Goal: Information Seeking & Learning: Learn about a topic

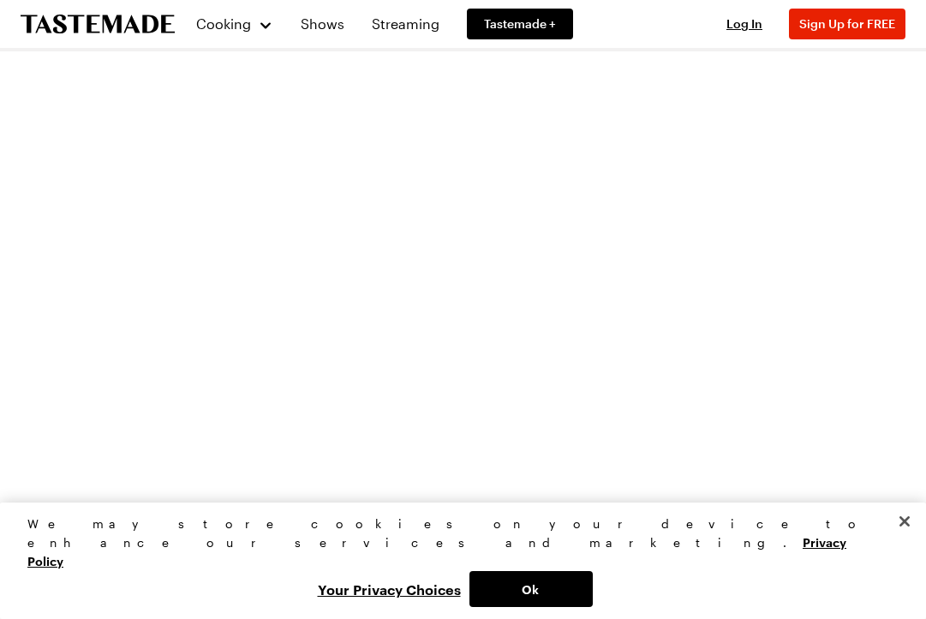
click at [318, 32] on link "Shows" at bounding box center [322, 24] width 64 height 48
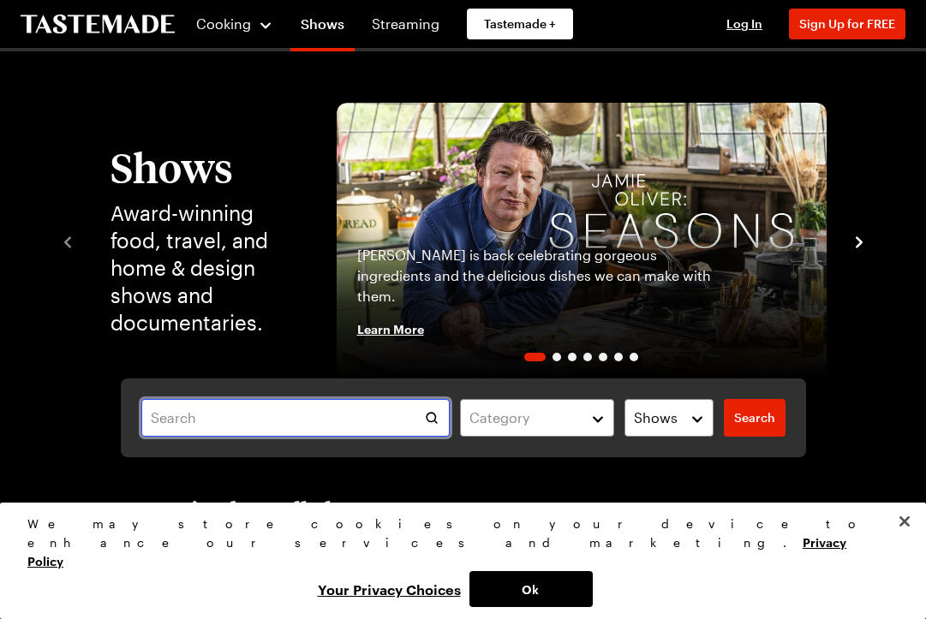
click at [245, 415] on input "text" at bounding box center [295, 418] width 309 height 38
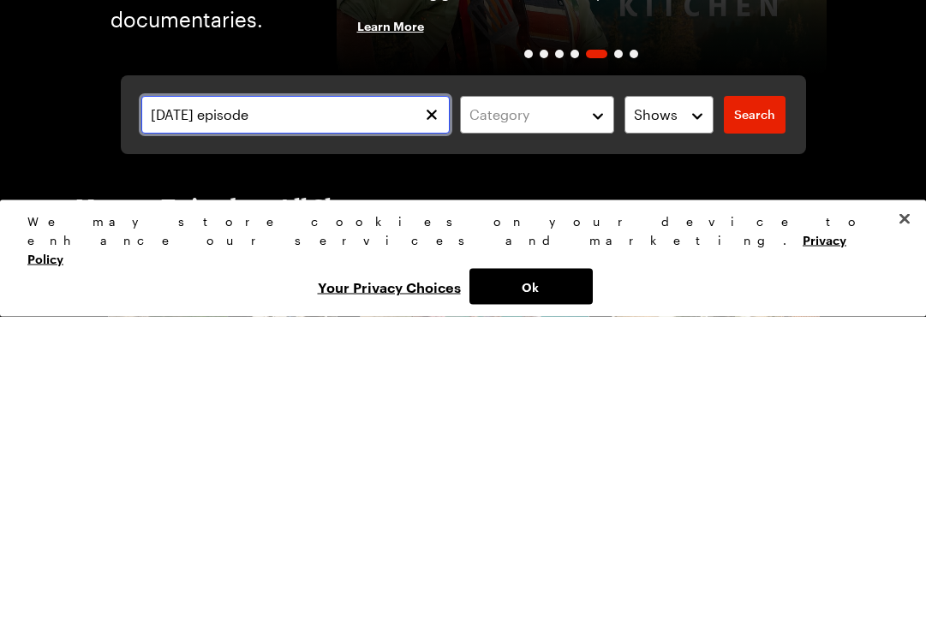
type input "Oct 5th episode"
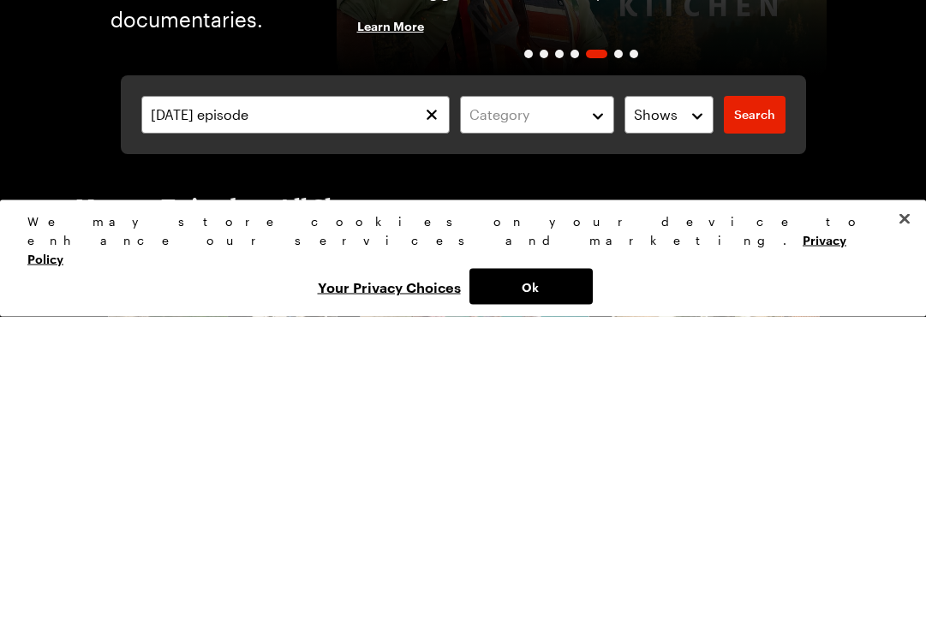
click at [765, 410] on span "Search" at bounding box center [754, 418] width 41 height 17
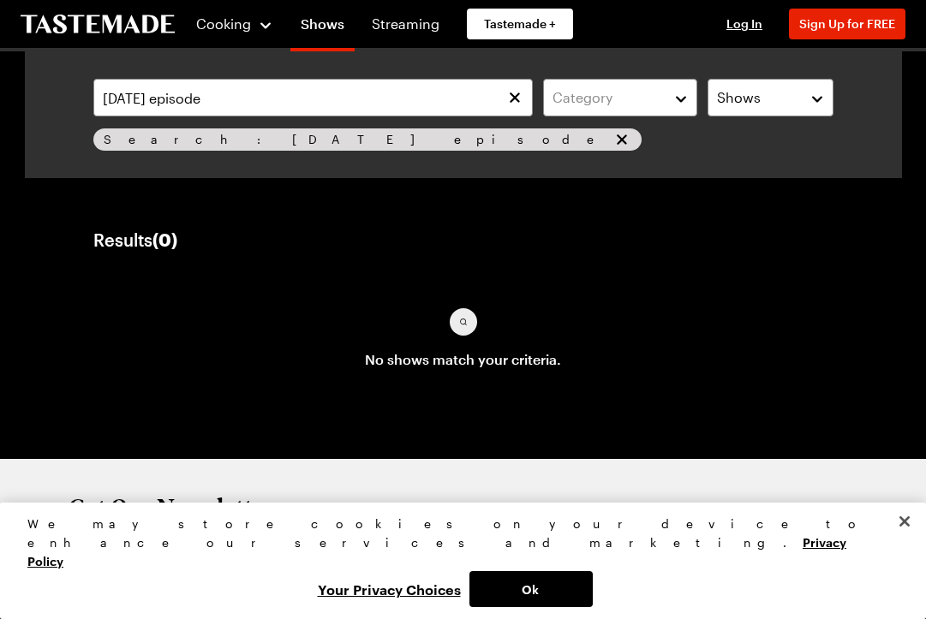
click at [217, 148] on span "Search: Oct 5th episode" at bounding box center [356, 139] width 505 height 19
click at [252, 158] on div "Oct 5th episode Category Shows Search: Oct 5th episode Search" at bounding box center [463, 114] width 781 height 113
click at [206, 150] on div "Search: Oct 5th episode" at bounding box center [367, 140] width 548 height 22
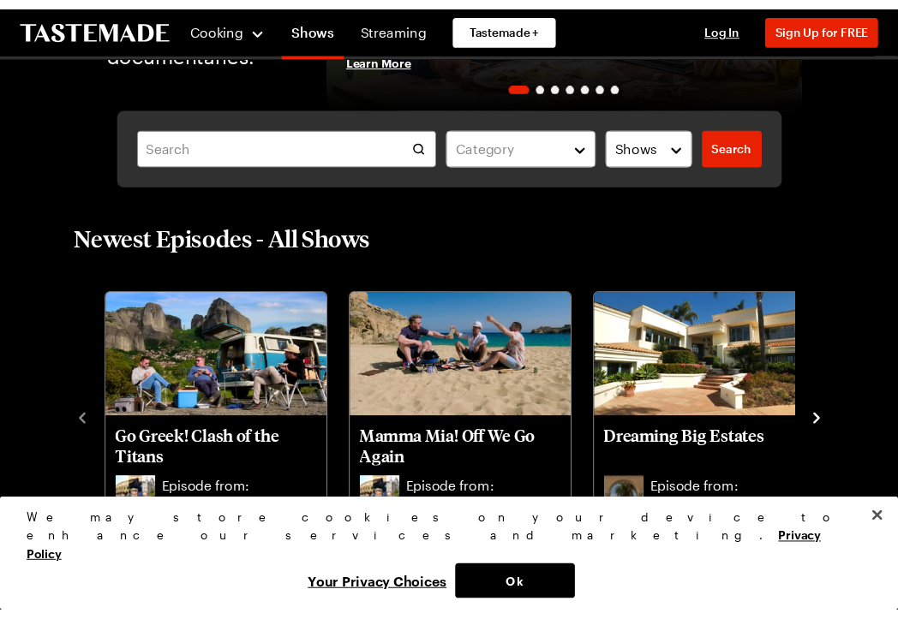
scroll to position [270, 0]
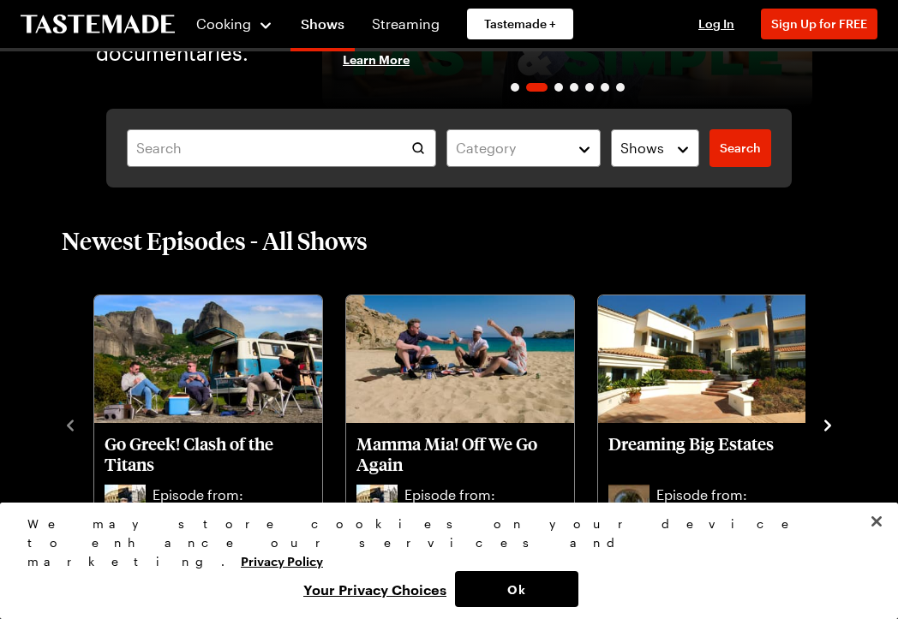
click at [226, 28] on span "Cooking" at bounding box center [223, 23] width 55 height 16
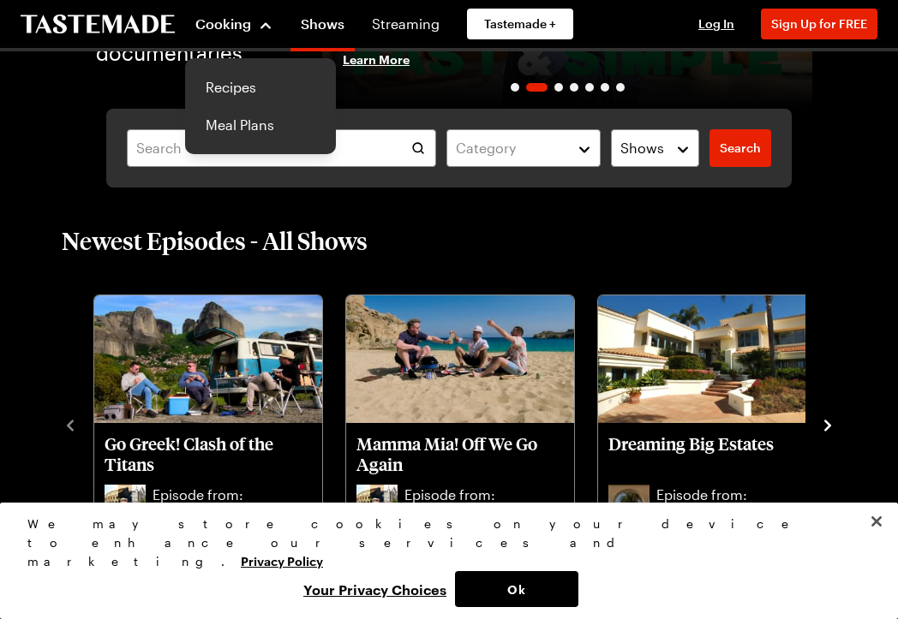
click at [230, 93] on link "Recipes" at bounding box center [260, 88] width 130 height 38
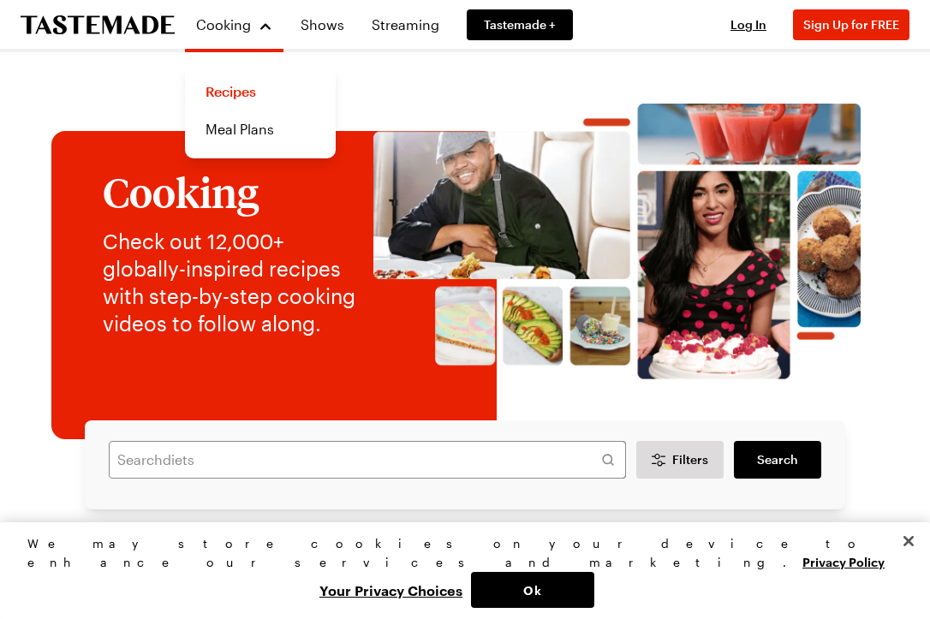
scroll to position [270, 0]
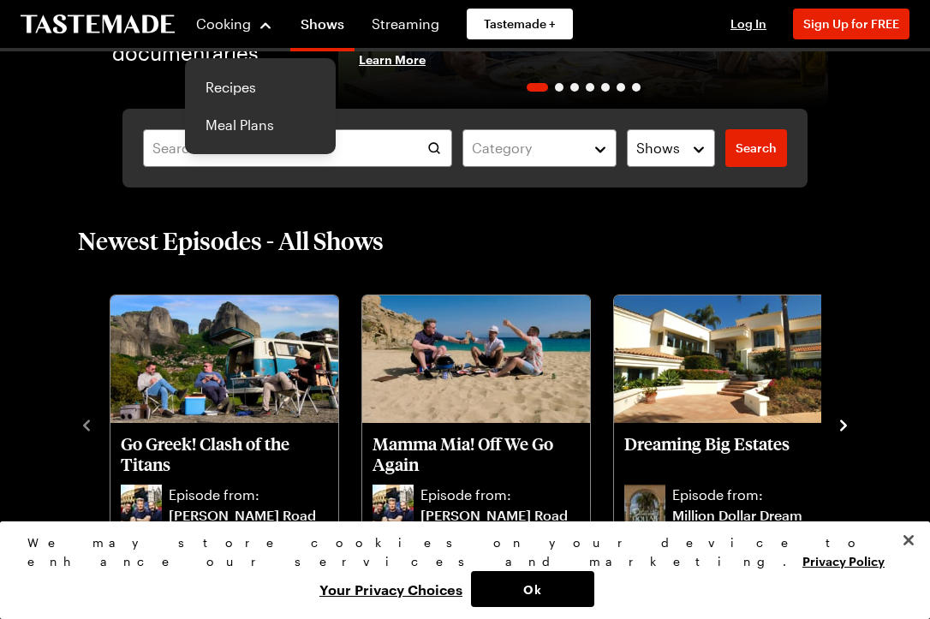
click at [263, 141] on link "Meal Plans" at bounding box center [260, 125] width 130 height 38
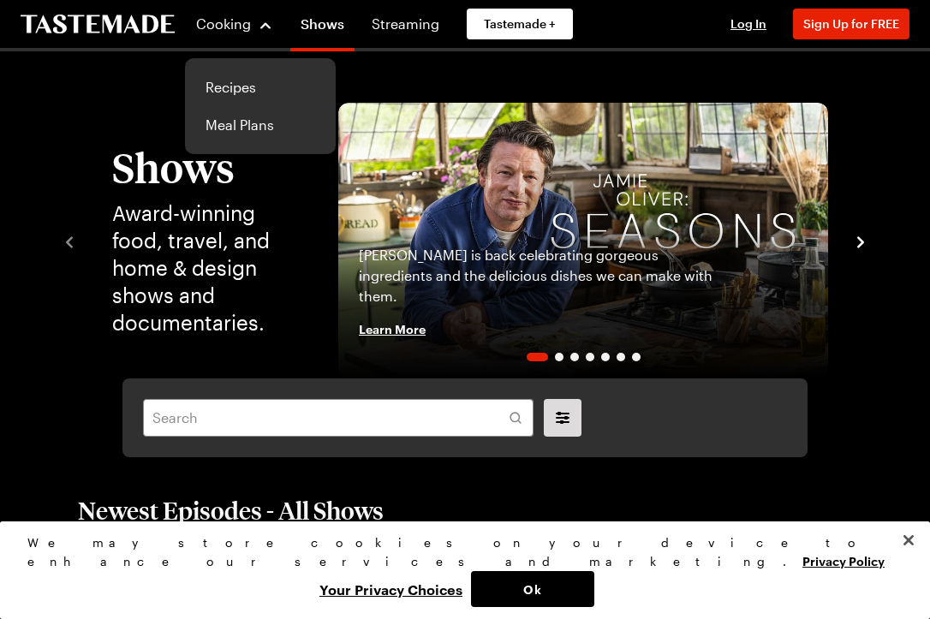
scroll to position [270, 0]
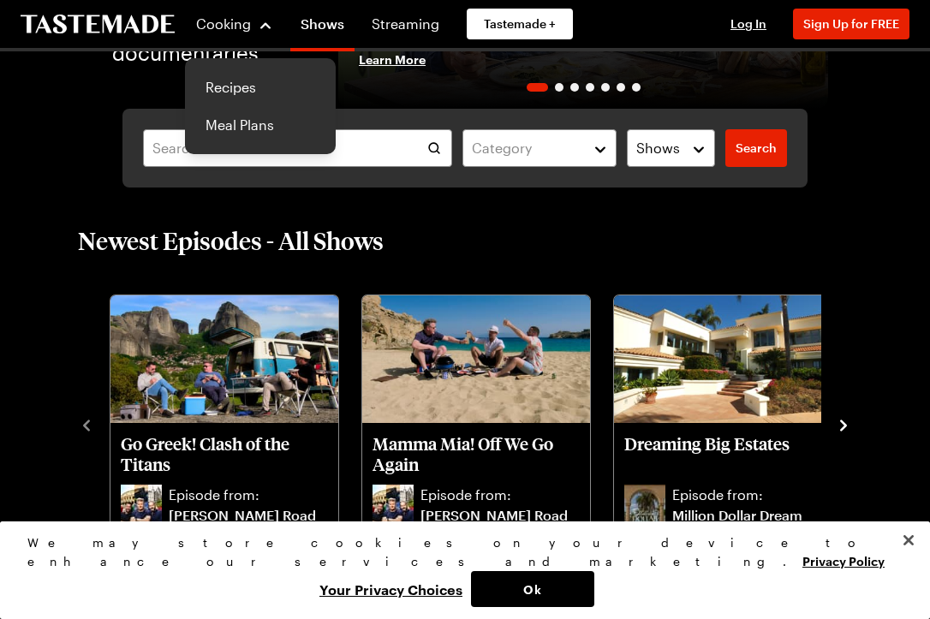
click at [224, 81] on link "Recipes" at bounding box center [260, 88] width 130 height 38
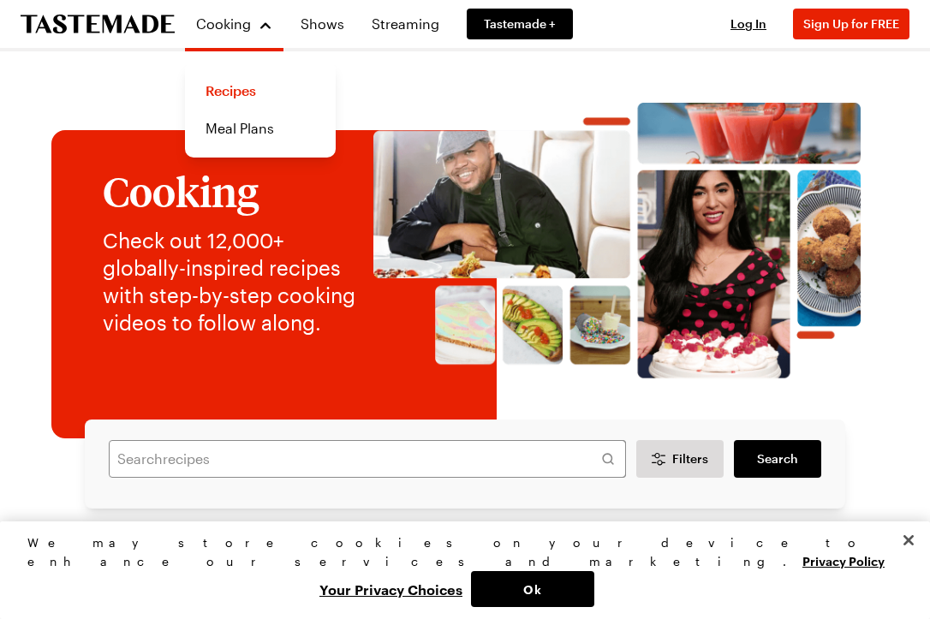
click at [76, 169] on div "Cooking Check out 12,000+ globally-inspired recipes with step-by-step cooking v…" at bounding box center [212, 253] width 287 height 168
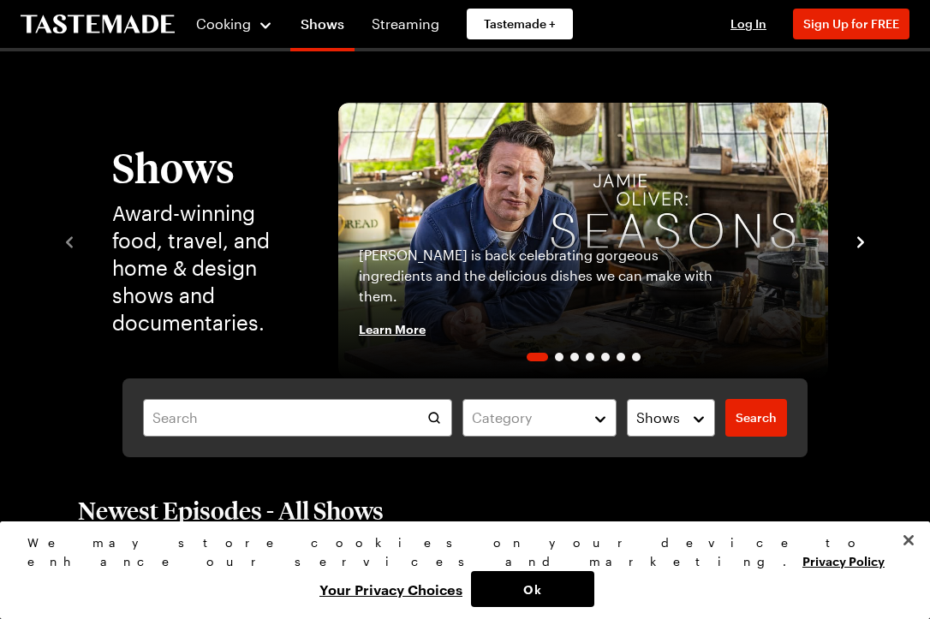
scroll to position [270, 0]
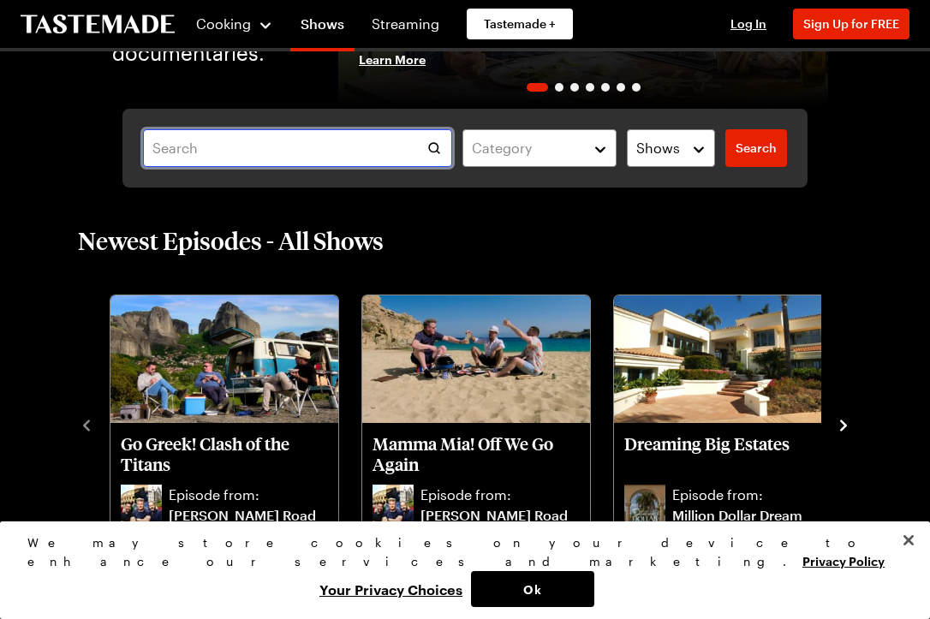
click at [211, 141] on input "text" at bounding box center [297, 148] width 309 height 38
type input "C"
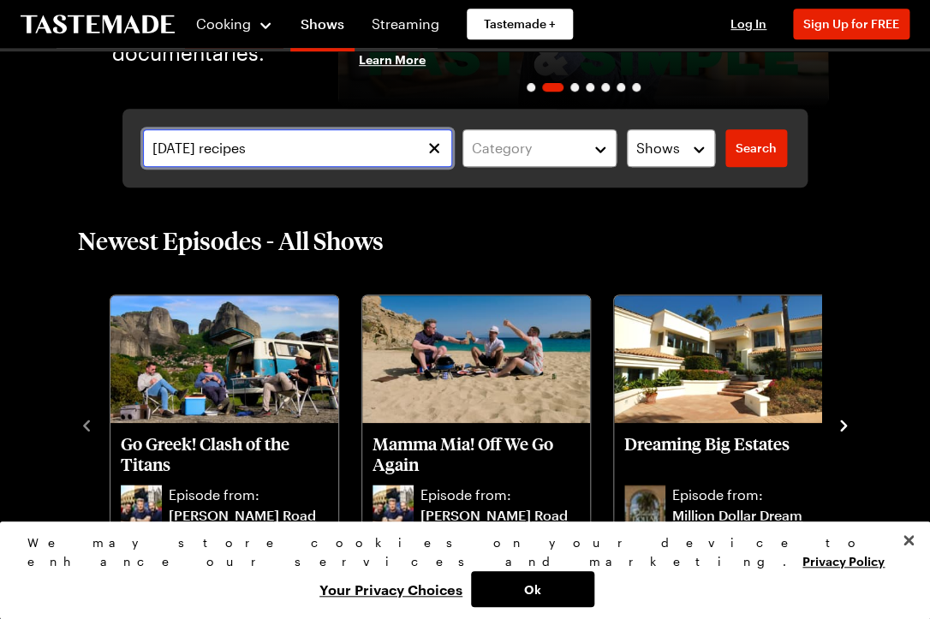
type input "Oct 5 recipes"
click at [760, 156] on span "Search" at bounding box center [756, 148] width 41 height 17
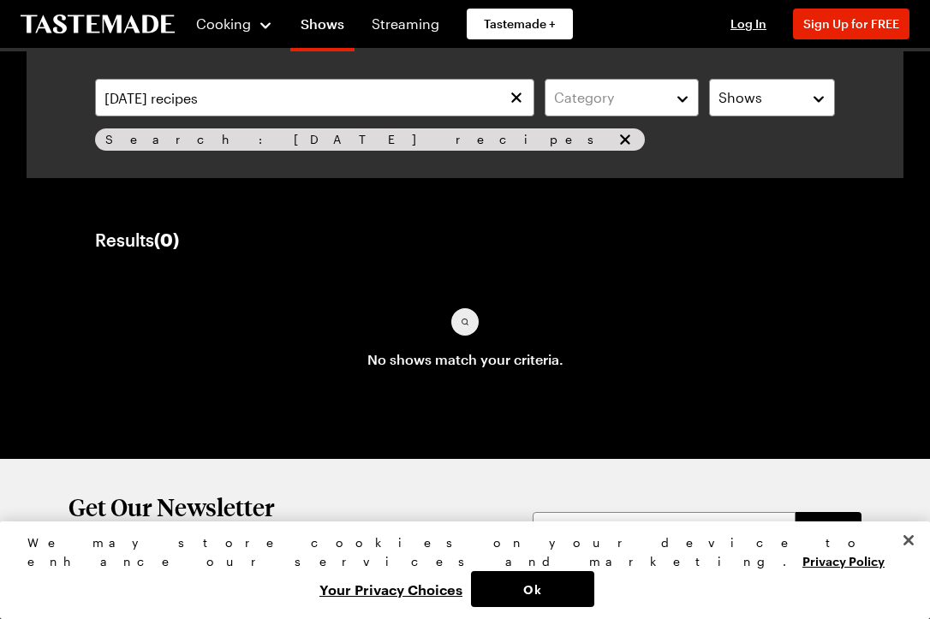
scroll to position [270, 0]
